Goal: Information Seeking & Learning: Learn about a topic

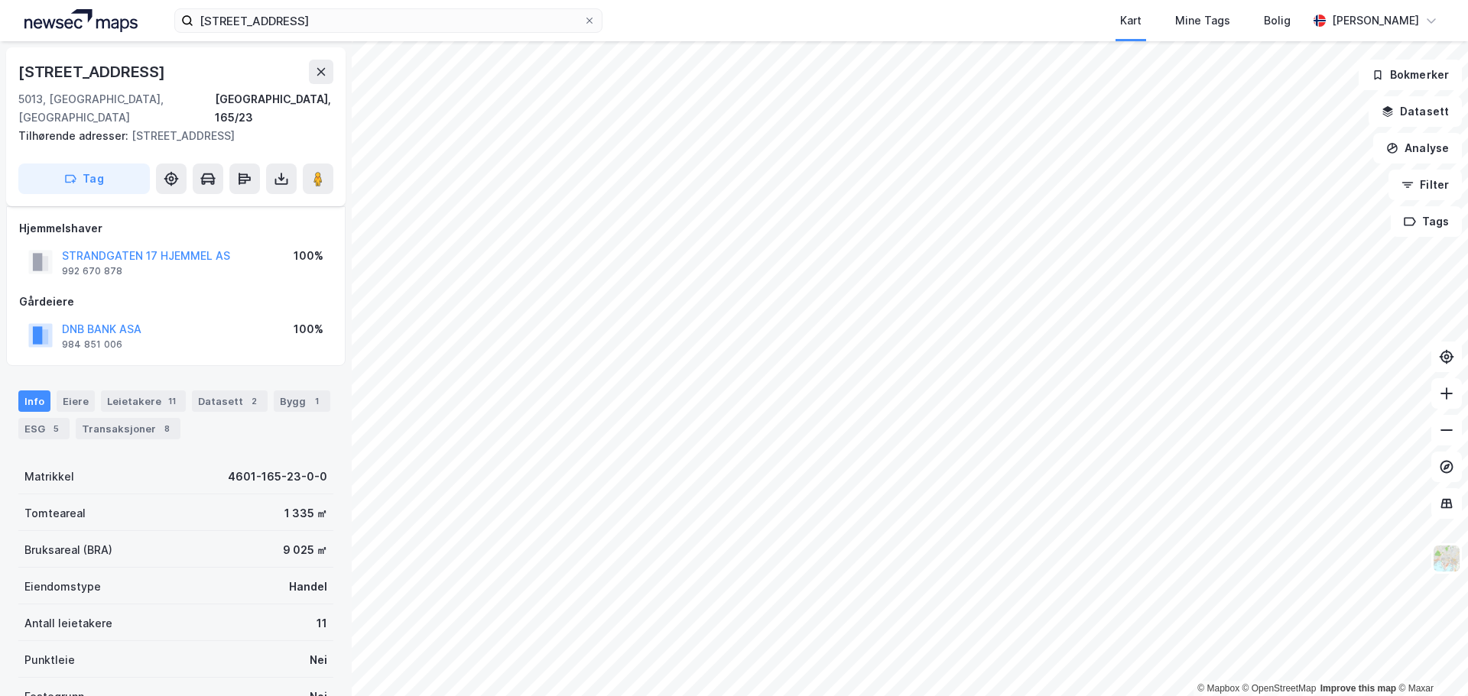
scroll to position [38, 0]
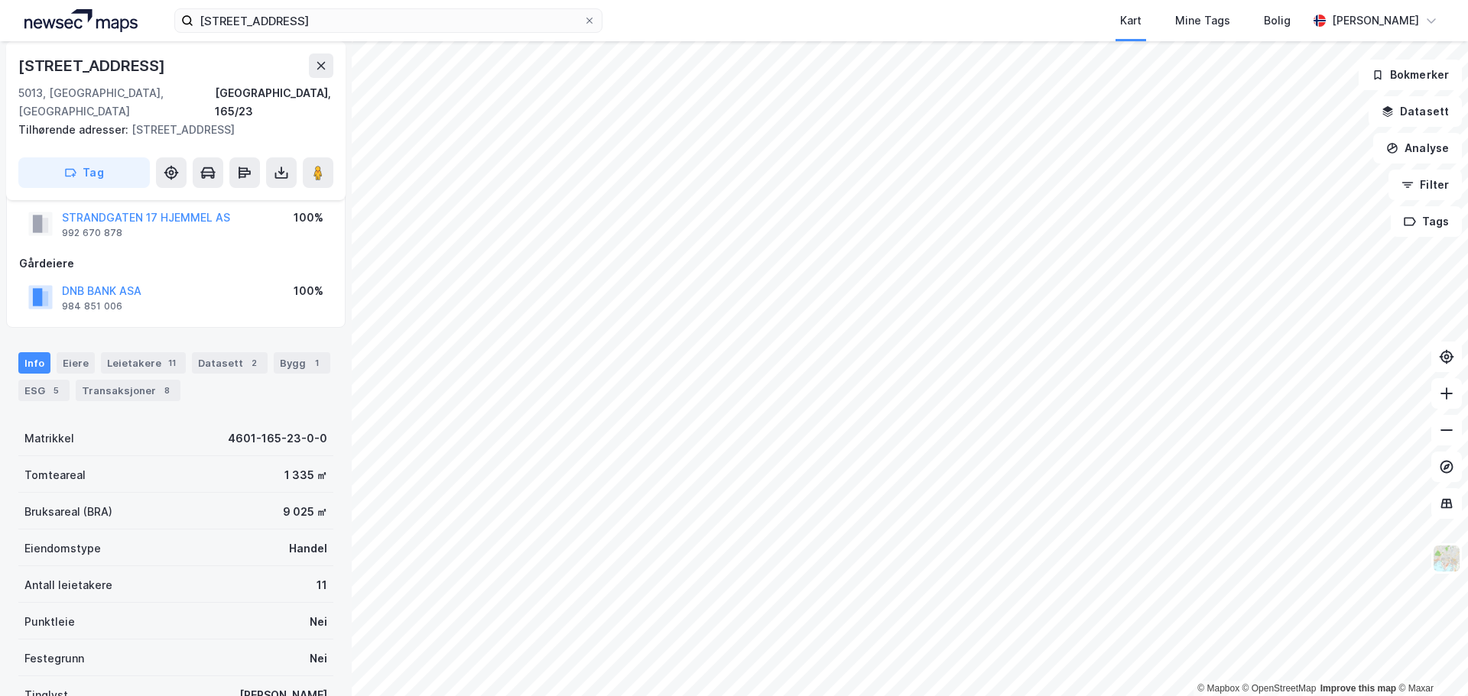
scroll to position [38, 0]
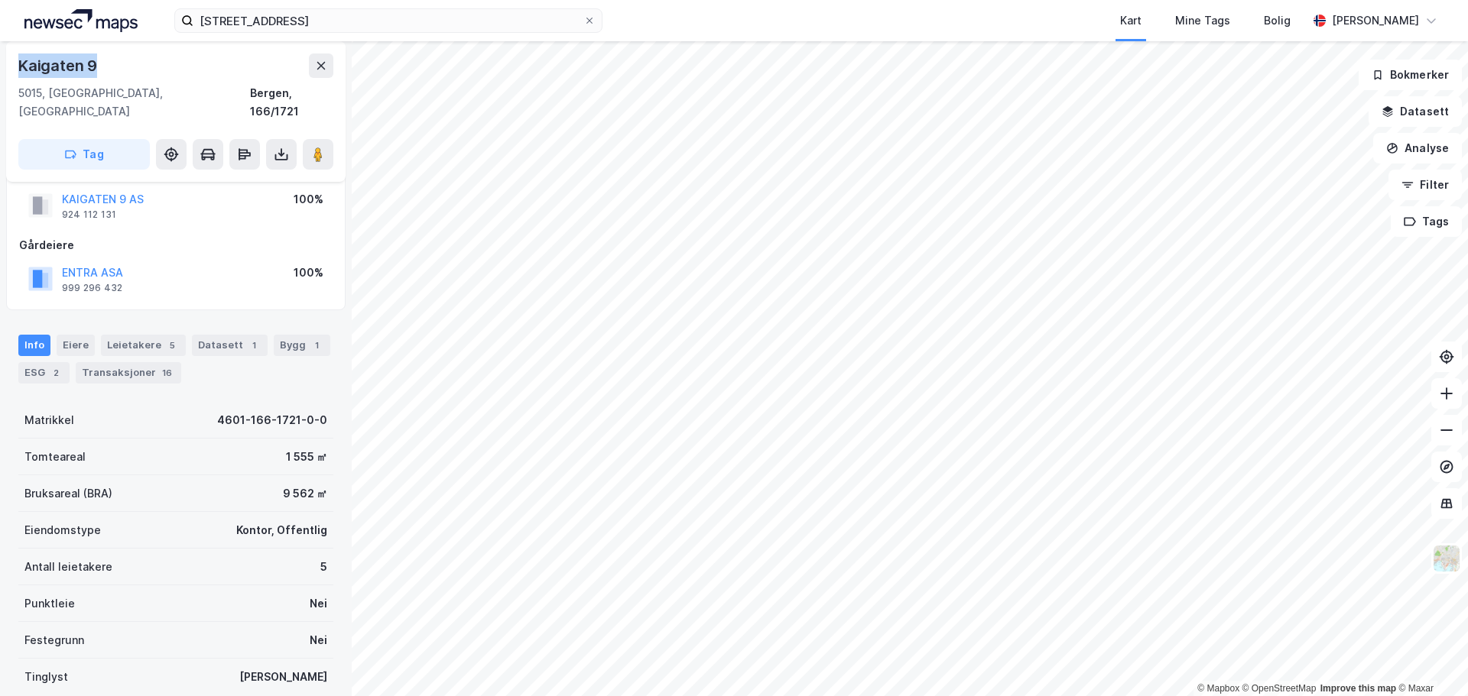
drag, startPoint x: 92, startPoint y: 66, endPoint x: 35, endPoint y: 66, distance: 57.3
click at [20, 66] on div "Kaigaten 9" at bounding box center [59, 66] width 82 height 24
copy div "Kaigaten 9"
click at [44, 362] on div "ESG 2" at bounding box center [43, 372] width 51 height 21
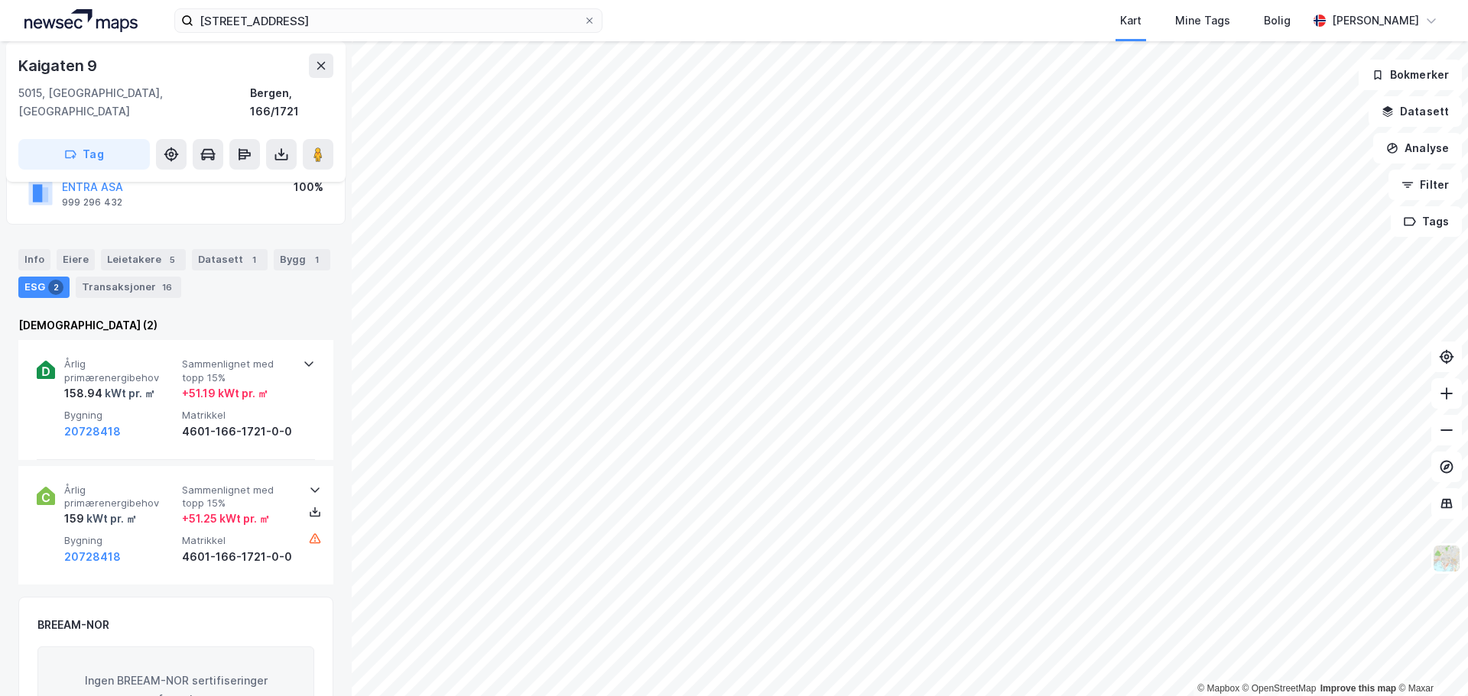
scroll to position [153, 0]
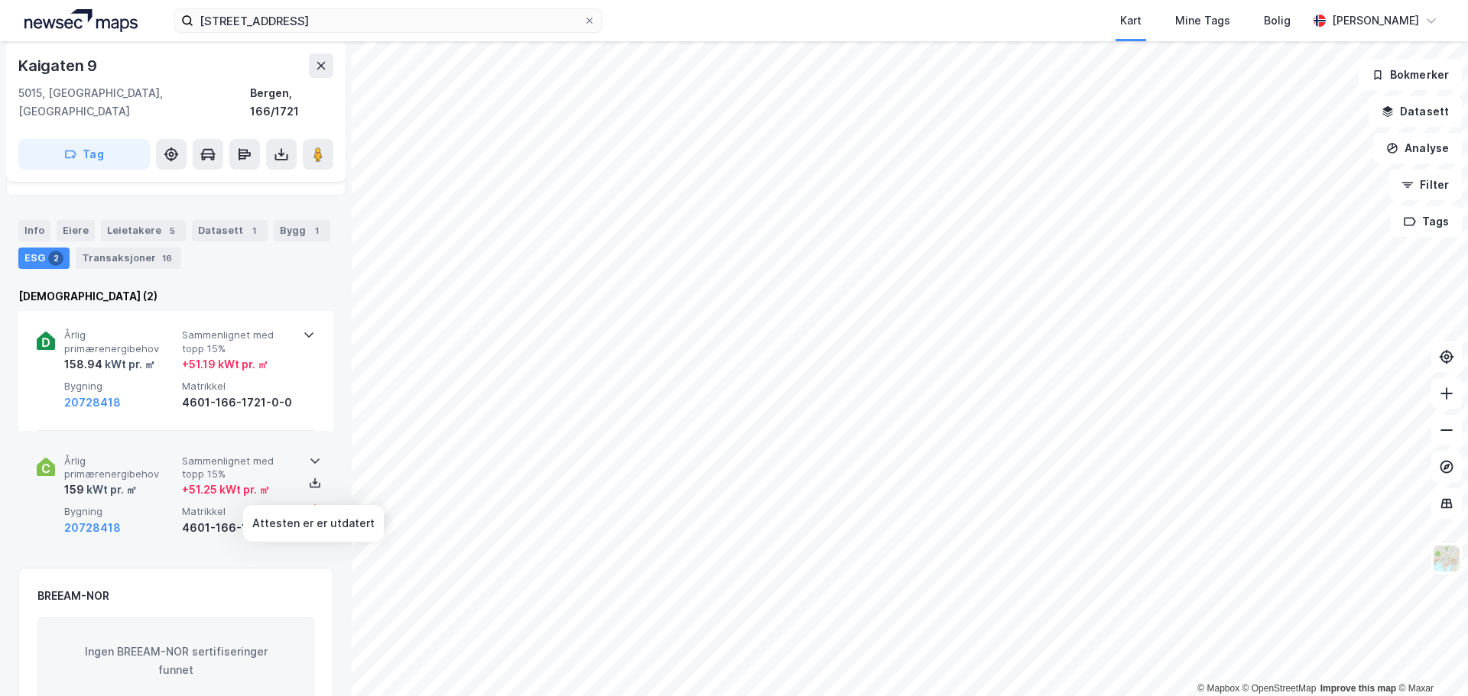
click at [309, 504] on icon at bounding box center [315, 510] width 12 height 12
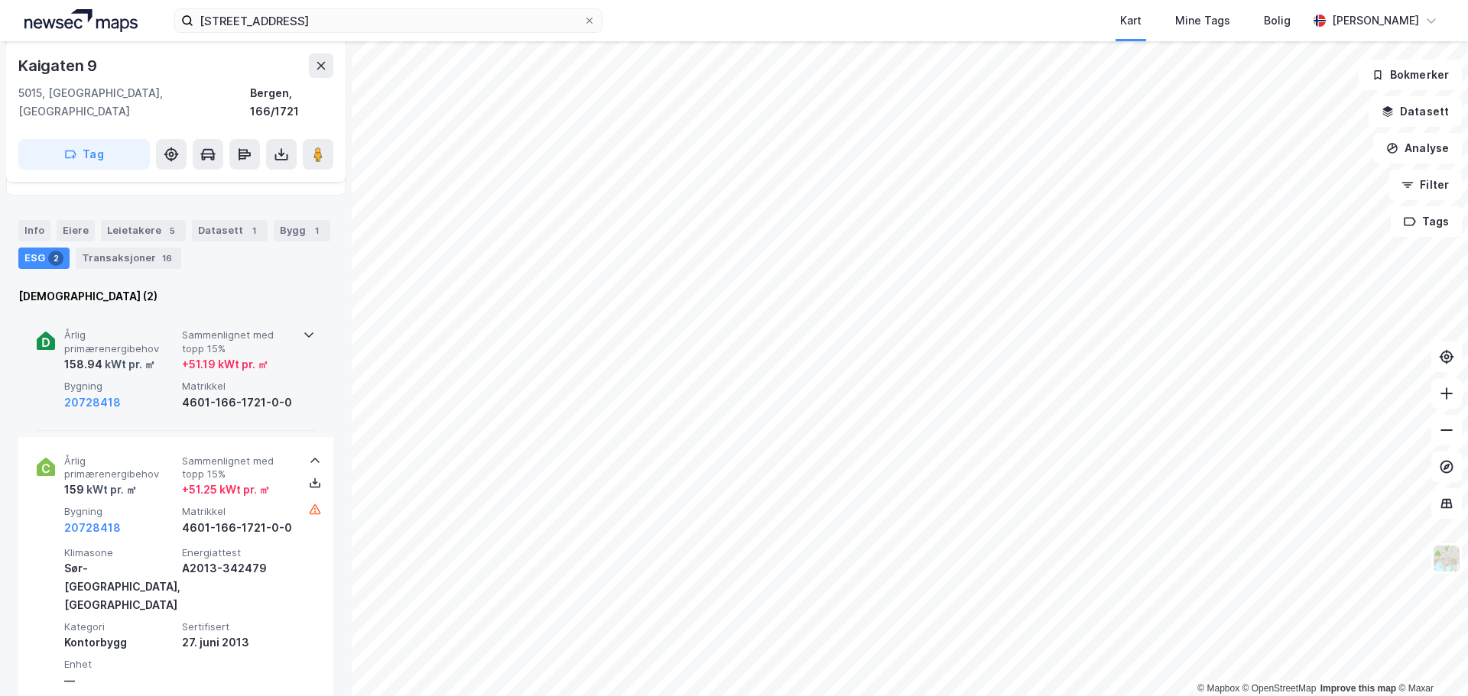
click at [310, 315] on div "Årlig primærenergibehov 158.94 kWt pr. ㎡ Sammenlignet med topp 15% + 51.19 kWt …" at bounding box center [175, 370] width 315 height 119
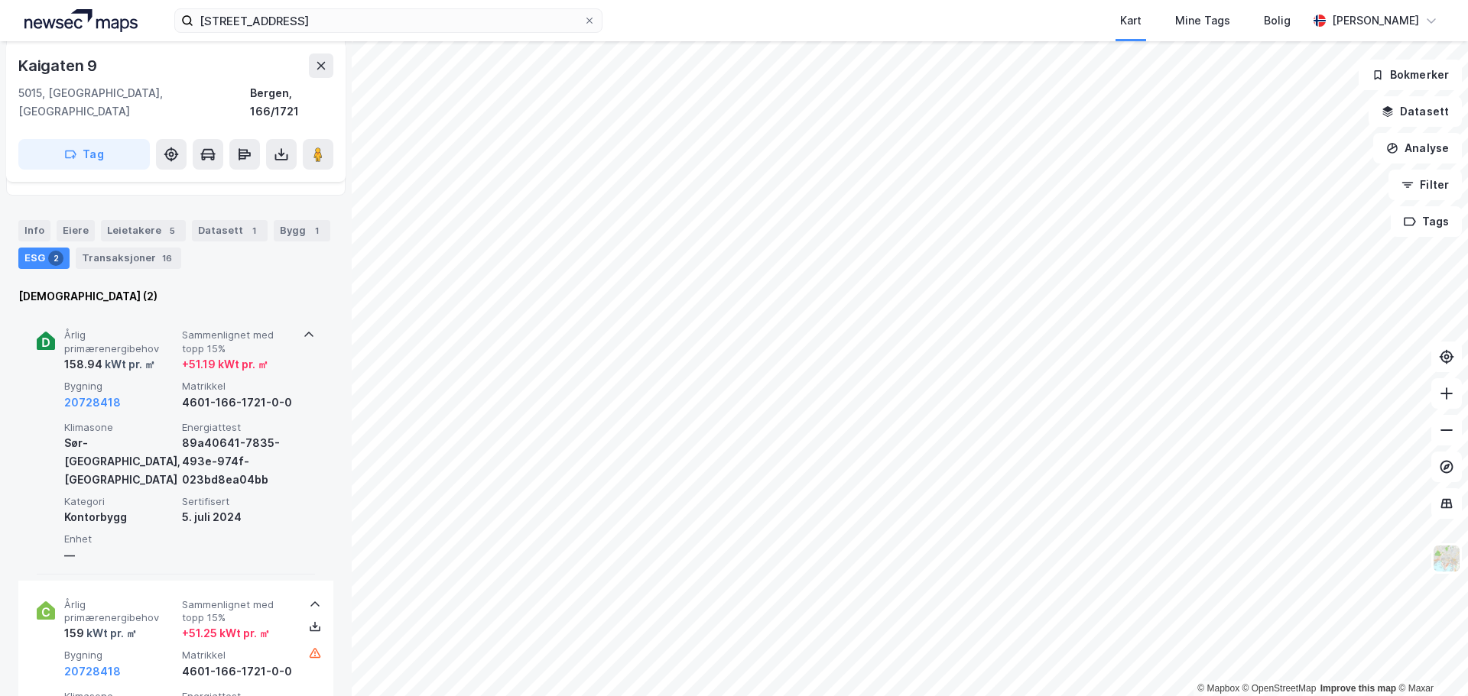
click at [303, 329] on icon at bounding box center [309, 335] width 12 height 12
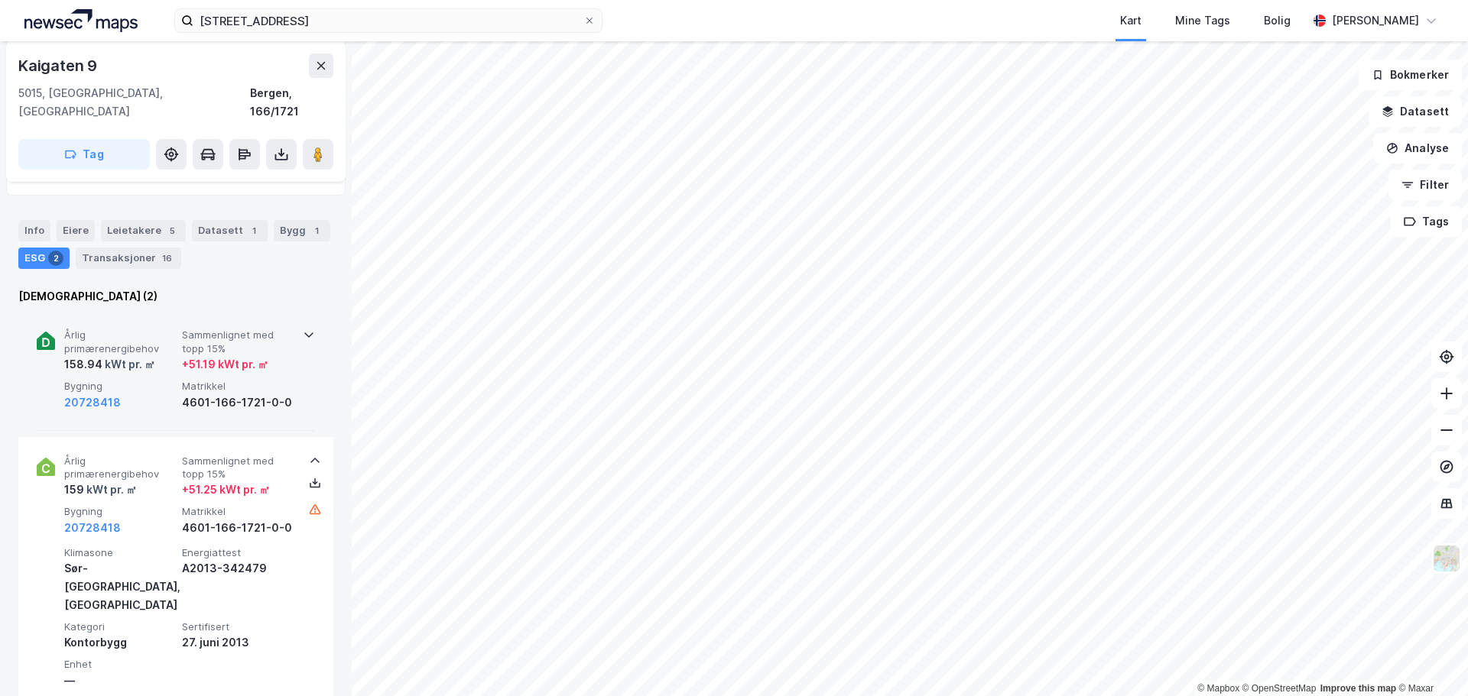
click at [277, 336] on span "Sammenlignet med topp 15%" at bounding box center [238, 342] width 112 height 27
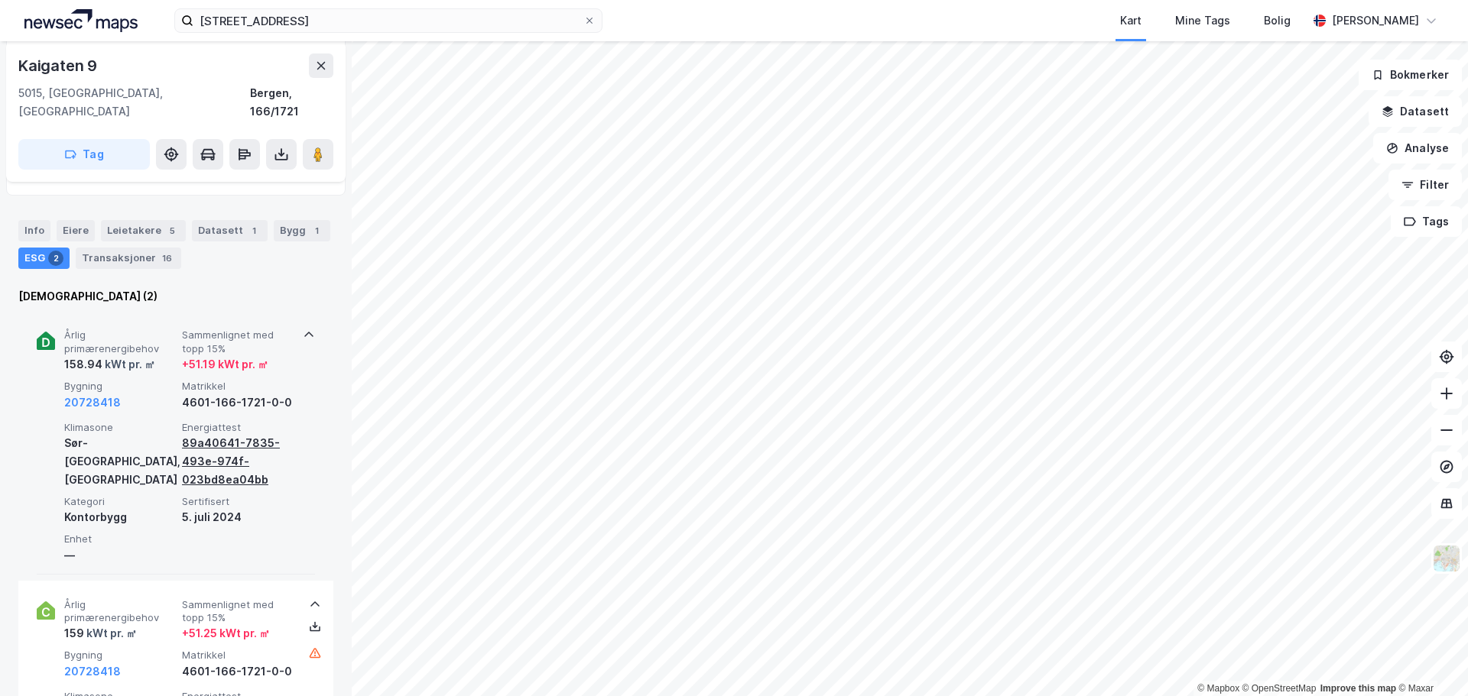
click at [195, 443] on div "89a40641-7835-493e-974f-023bd8ea04bb" at bounding box center [238, 461] width 112 height 55
click at [206, 445] on div "89a40641-7835-493e-974f-023bd8ea04bb" at bounding box center [238, 461] width 112 height 55
click at [209, 443] on div "89a40641-7835-493e-974f-023bd8ea04bb" at bounding box center [238, 461] width 112 height 55
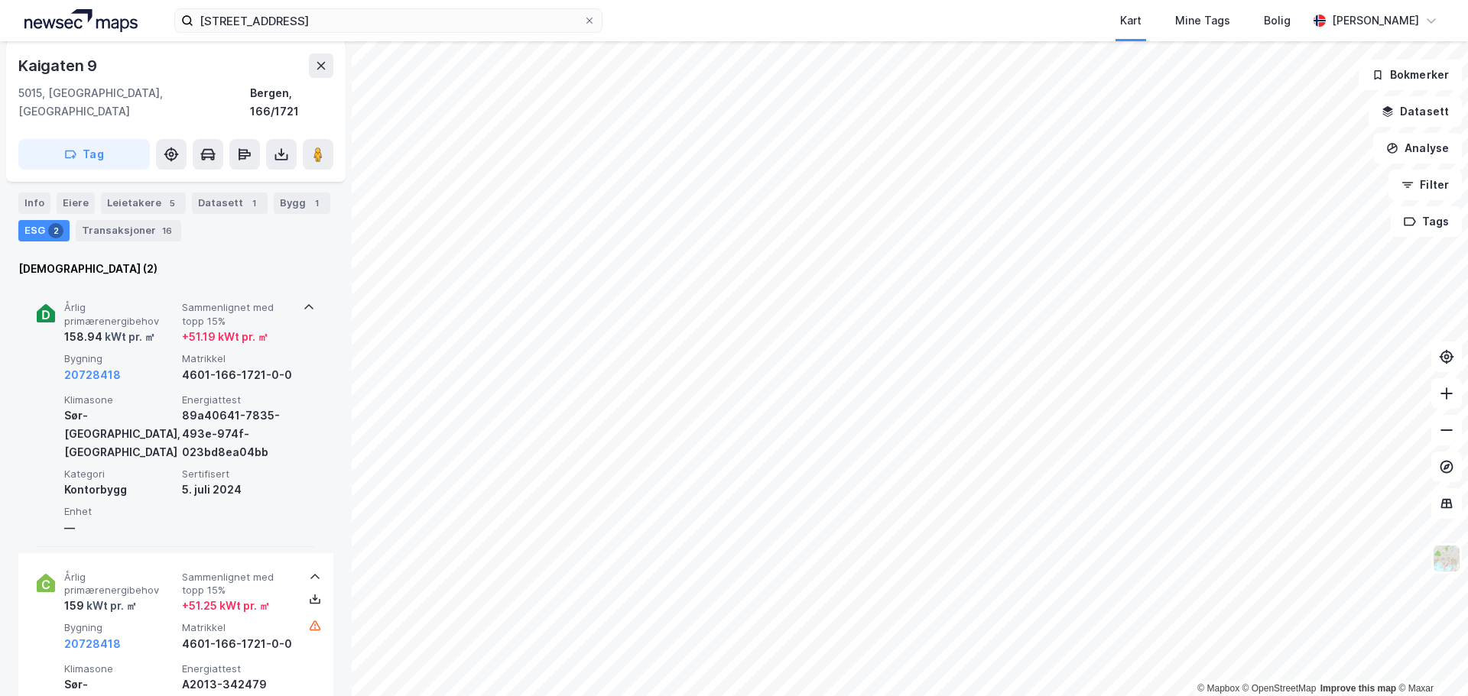
scroll to position [140, 0]
